Goal: Task Accomplishment & Management: Use online tool/utility

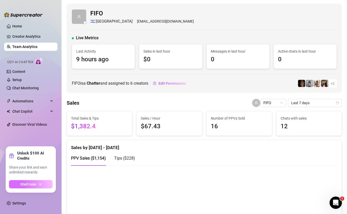
click at [46, 184] on button "Start now" at bounding box center [31, 184] width 44 height 8
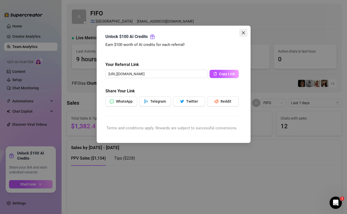
click at [241, 32] on icon "close" at bounding box center [243, 33] width 4 height 4
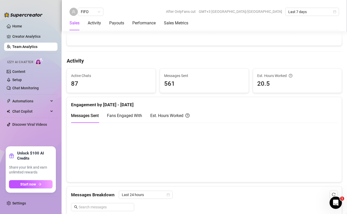
scroll to position [179, 0]
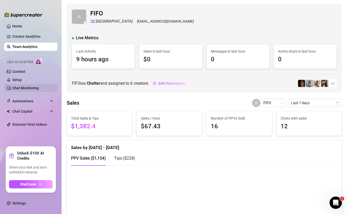
click at [27, 90] on link "Chat Monitoring" at bounding box center [25, 88] width 26 height 4
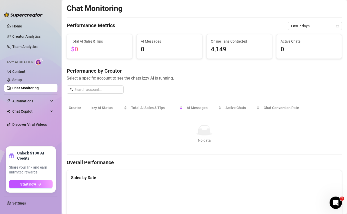
click at [28, 66] on div "Izzy AI Chatter" at bounding box center [30, 62] width 54 height 12
click at [25, 74] on link "Content" at bounding box center [18, 71] width 13 height 4
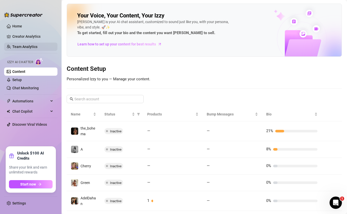
click at [37, 47] on link "Team Analytics" at bounding box center [24, 47] width 25 height 4
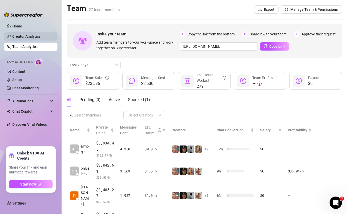
click at [12, 38] on link "Creator Analytics" at bounding box center [32, 36] width 41 height 8
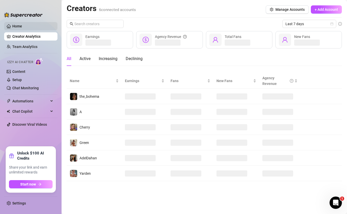
click at [17, 28] on link "Home" at bounding box center [17, 26] width 10 height 4
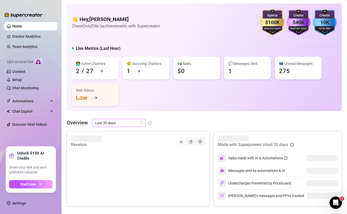
click at [133, 120] on span "Last 30 days" at bounding box center [119, 123] width 48 height 8
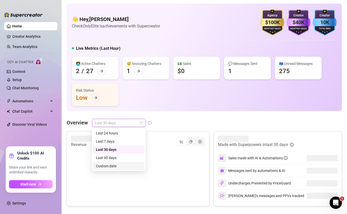
click at [119, 163] on div "Custom date" at bounding box center [119, 166] width 46 height 6
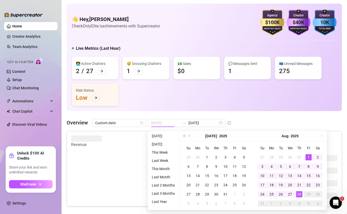
click at [306, 156] on div "1" at bounding box center [308, 157] width 6 height 6
type input "[DATE]"
click at [298, 193] on div "28" at bounding box center [299, 194] width 6 height 6
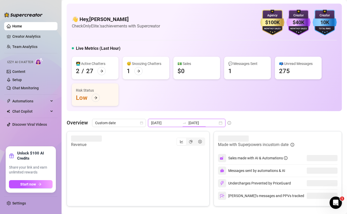
click at [198, 122] on input "[DATE]" at bounding box center [202, 123] width 29 height 6
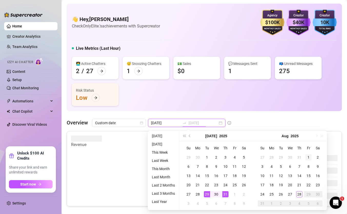
type input "[DATE]"
click at [308, 156] on div "1" at bounding box center [308, 157] width 6 height 6
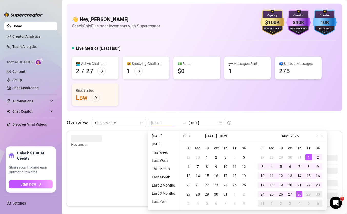
click at [302, 193] on td "28" at bounding box center [299, 193] width 9 height 9
type input "[DATE]"
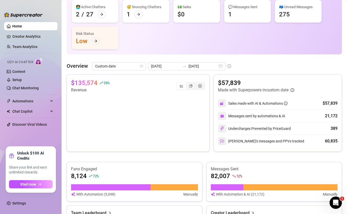
scroll to position [59, 0]
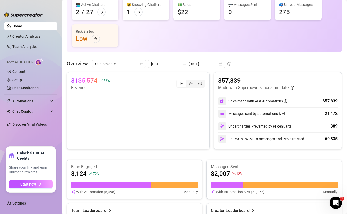
click at [83, 75] on div "$135,574 36 % Revenue" at bounding box center [138, 110] width 143 height 77
